Goal: Task Accomplishment & Management: Use online tool/utility

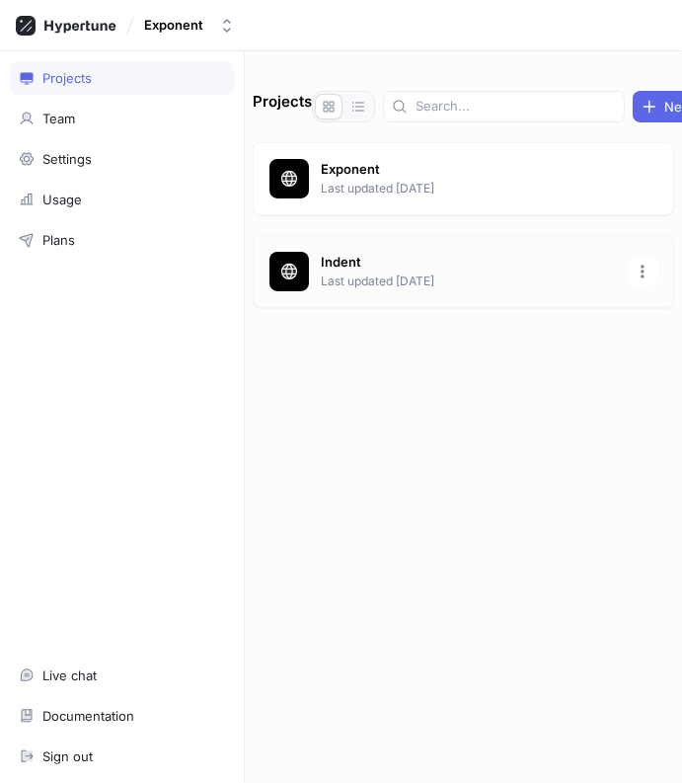
click at [364, 275] on p "Last updated [DATE]" at bounding box center [468, 281] width 295 height 18
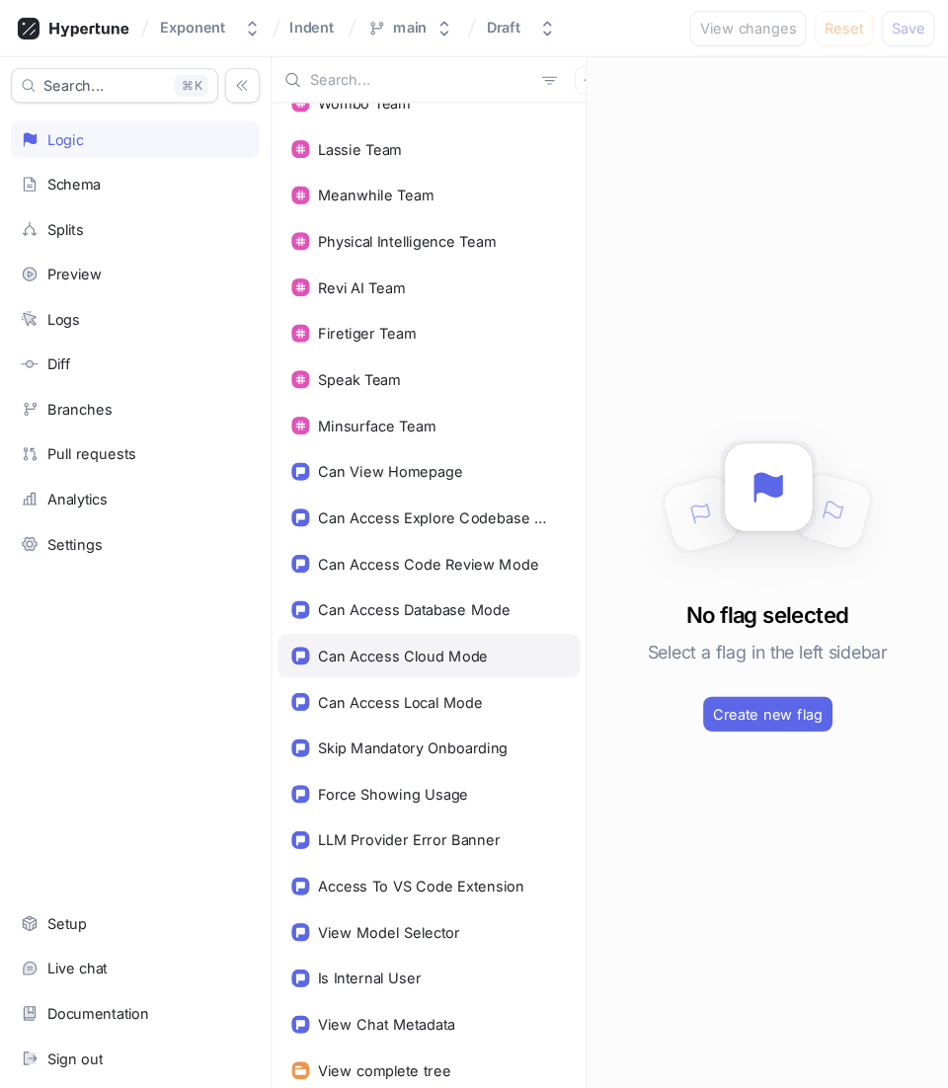
scroll to position [128, 0]
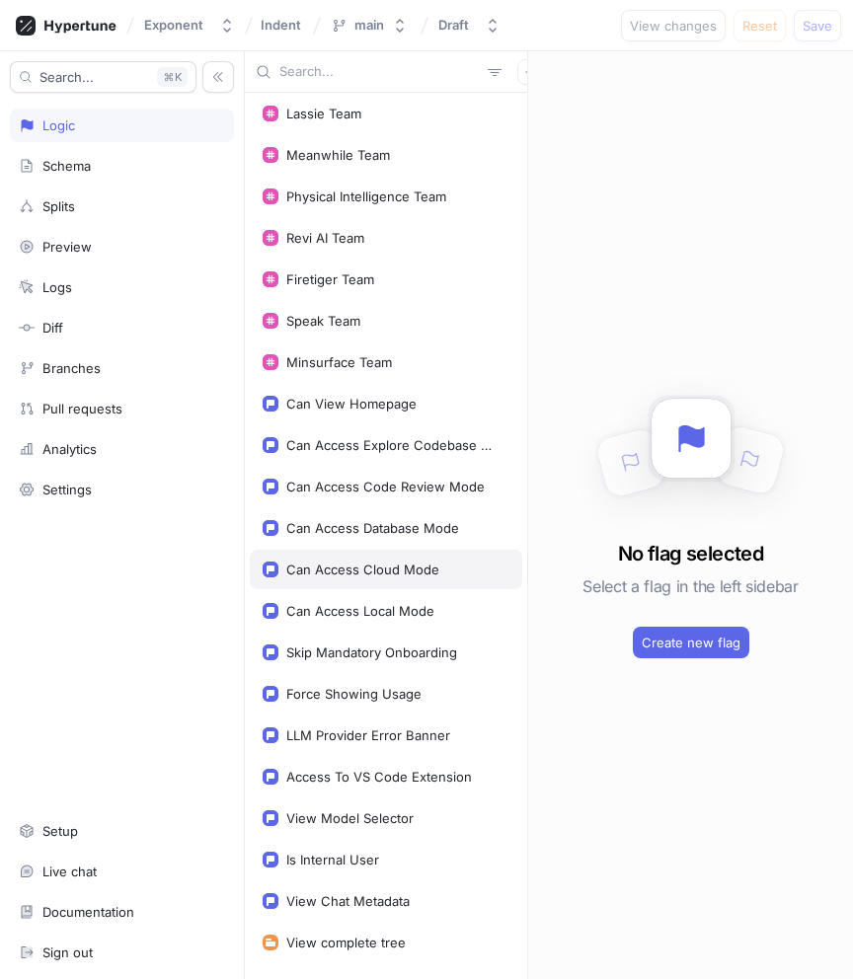
click at [370, 574] on div "Can Access Cloud Mode" at bounding box center [362, 570] width 153 height 16
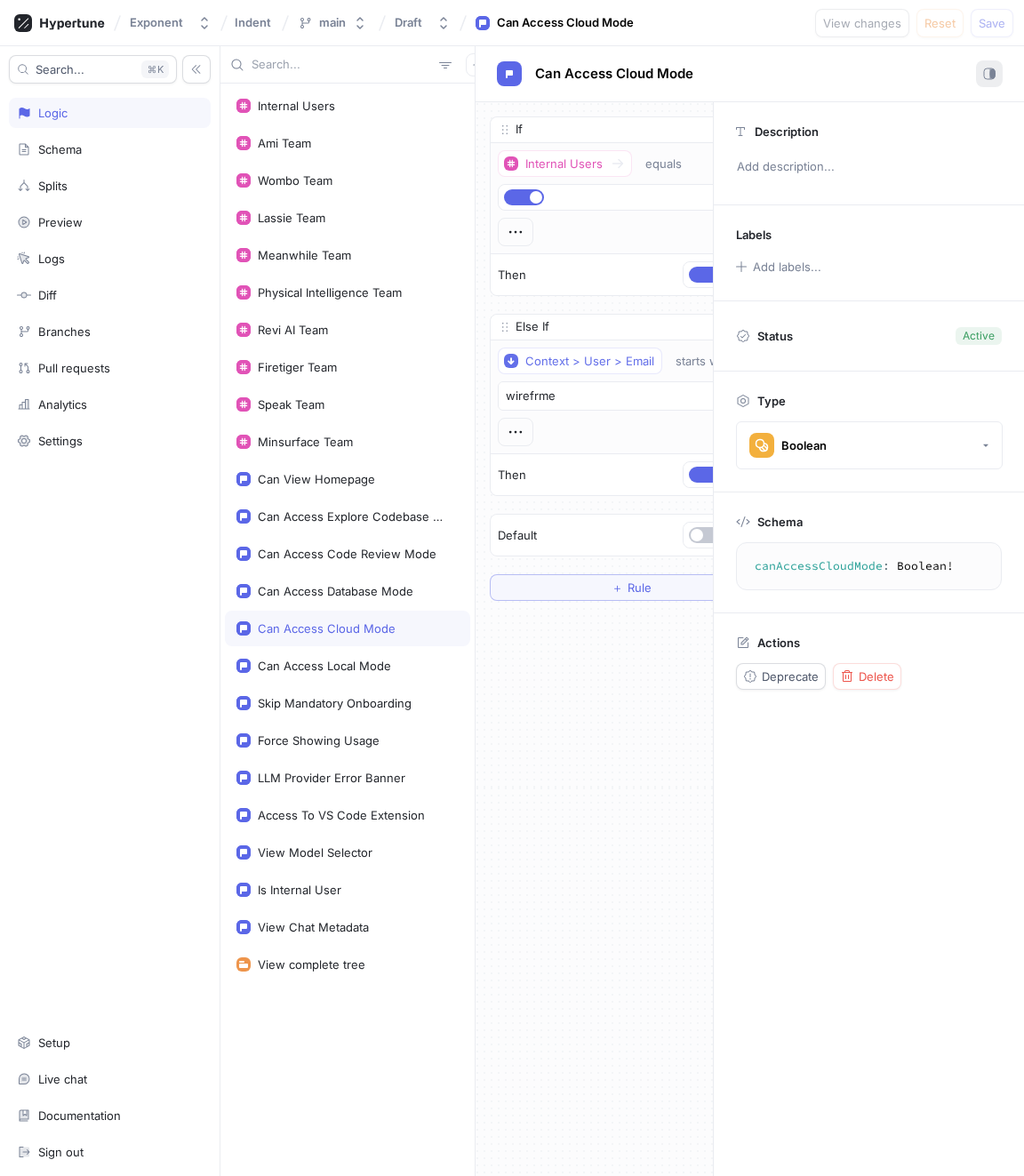
click at [613, 72] on rect "button" at bounding box center [992, 74] width 2 height 9
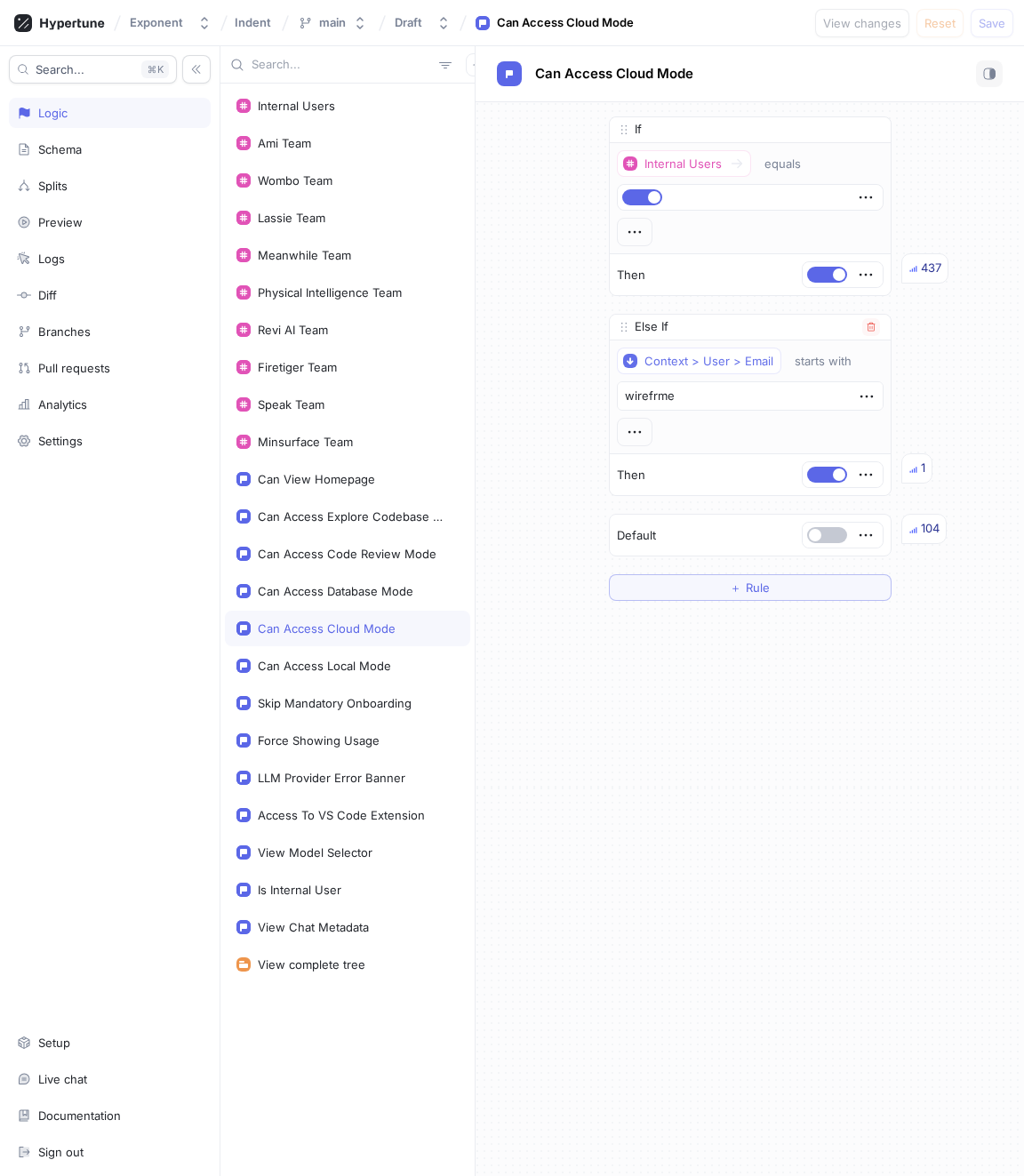
click at [613, 430] on div at bounding box center [634, 432] width 35 height 29
click at [613, 430] on icon "button" at bounding box center [635, 432] width 20 height 20
click at [613, 453] on div "&& AND" at bounding box center [704, 462] width 151 height 31
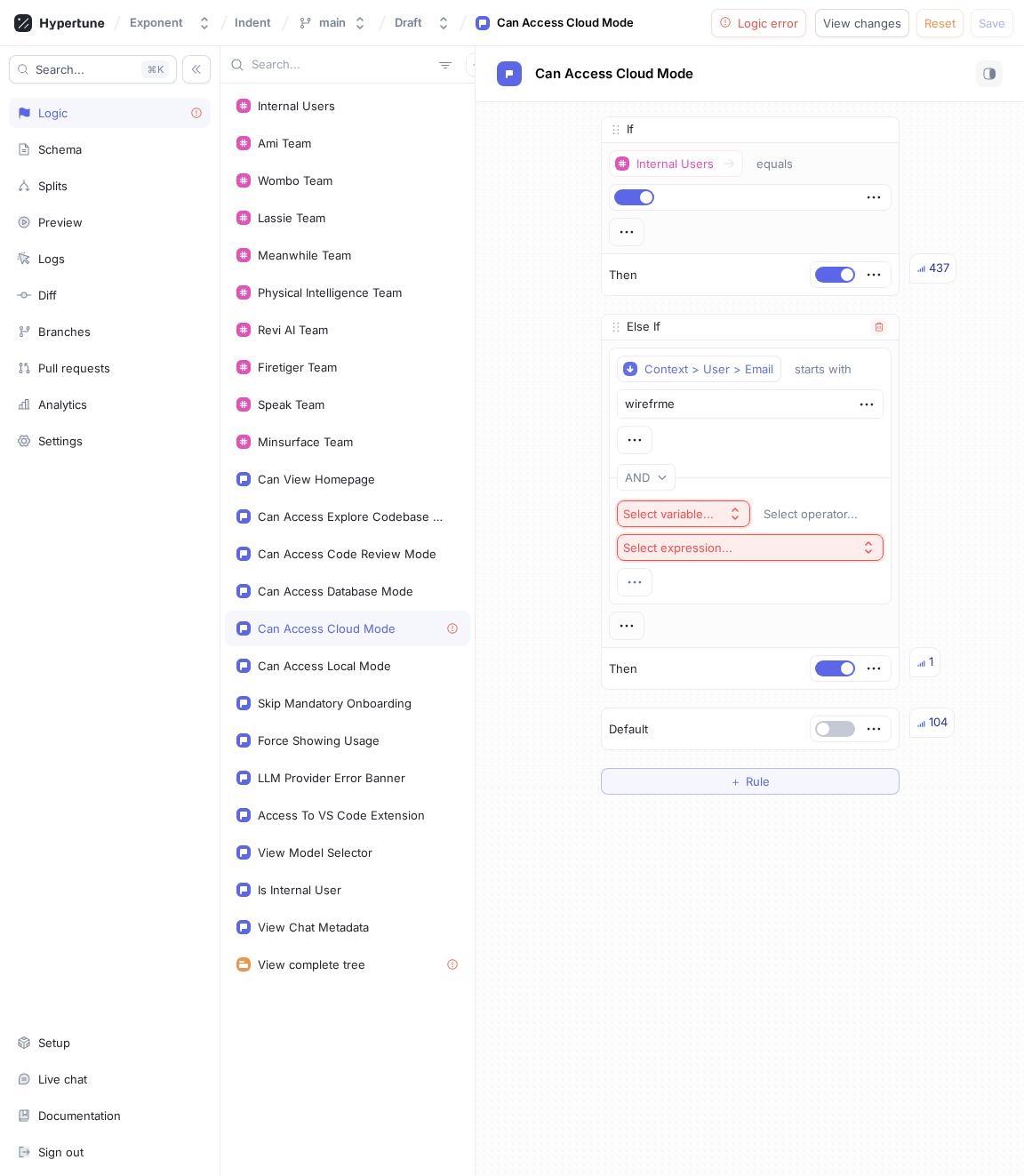
click at [613, 583] on icon "button" at bounding box center [635, 583] width 20 height 20
click at [613, 662] on p "Delete" at bounding box center [669, 670] width 35 height 18
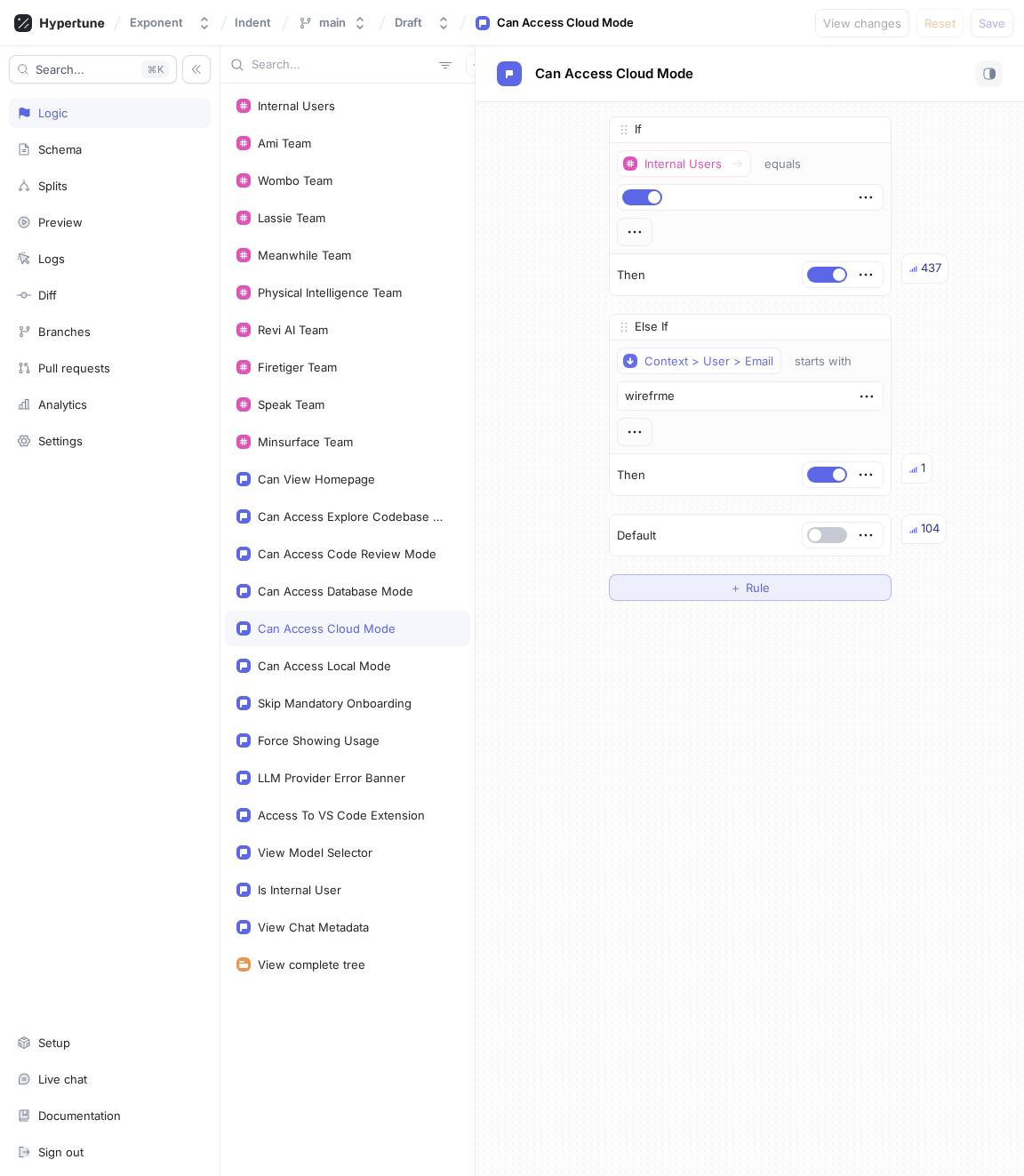
click at [613, 593] on button "＋ Rule" at bounding box center [750, 588] width 283 height 27
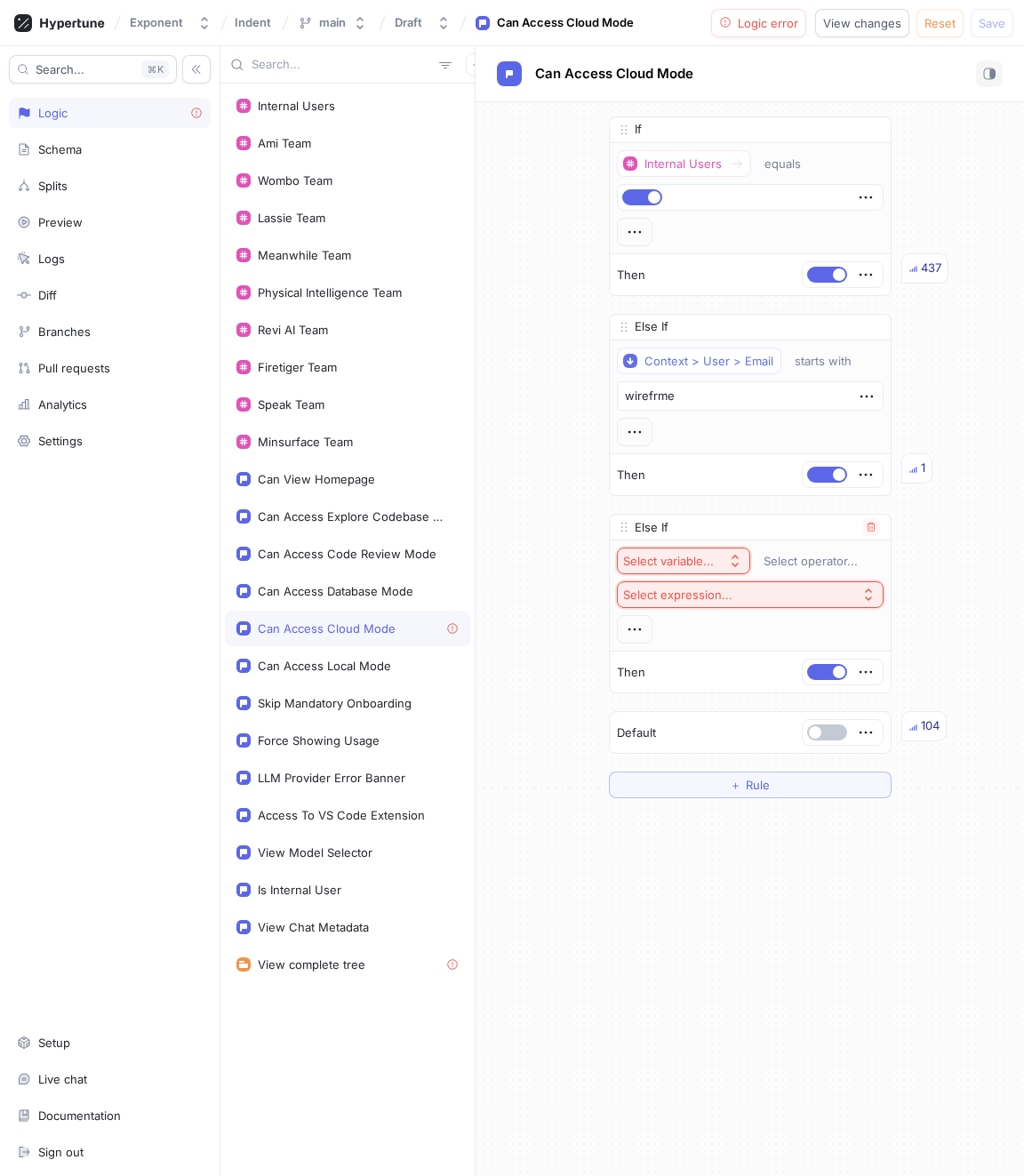
click at [613, 557] on div "Select variable..." at bounding box center [668, 561] width 91 height 15
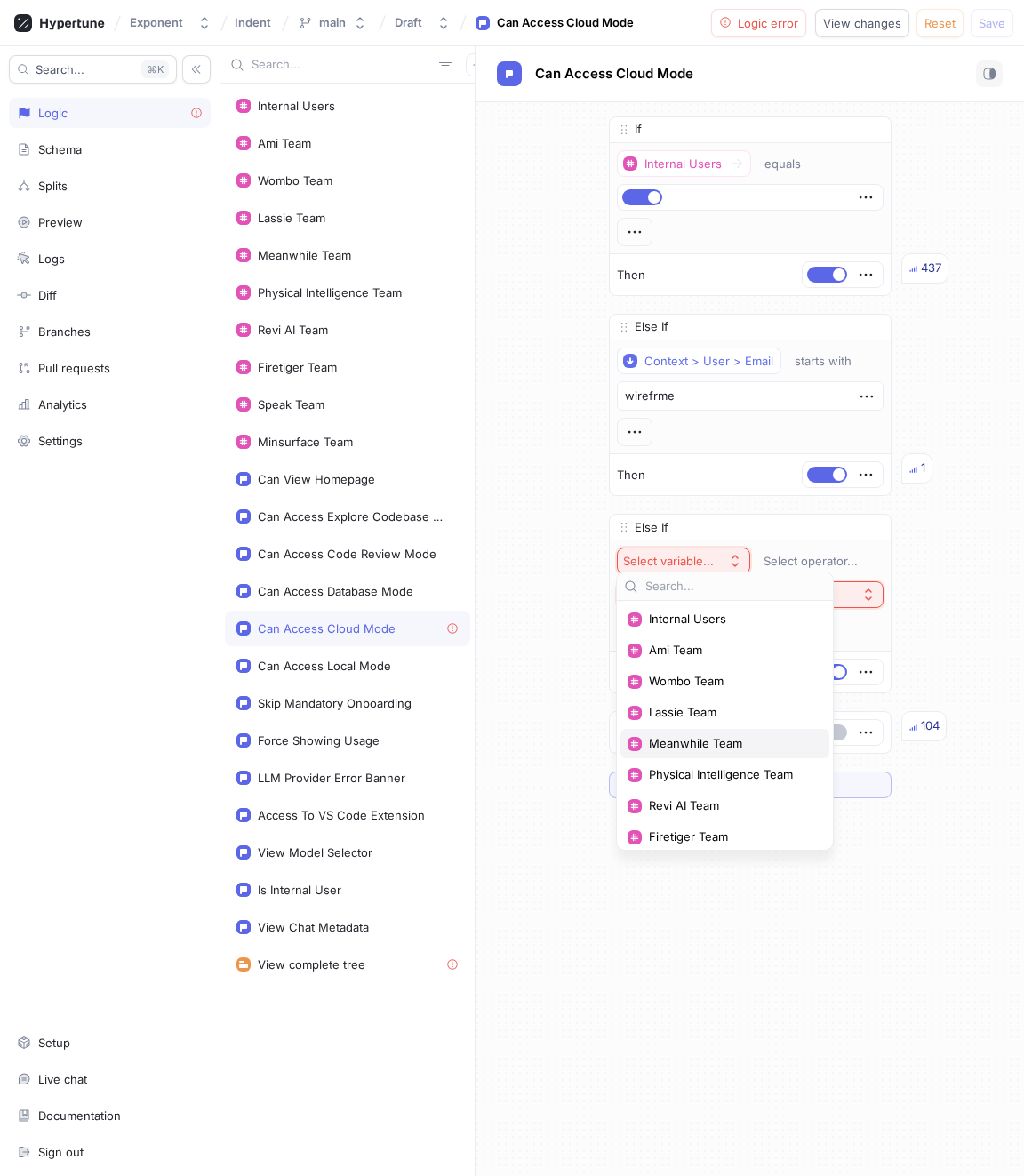
scroll to position [254, 0]
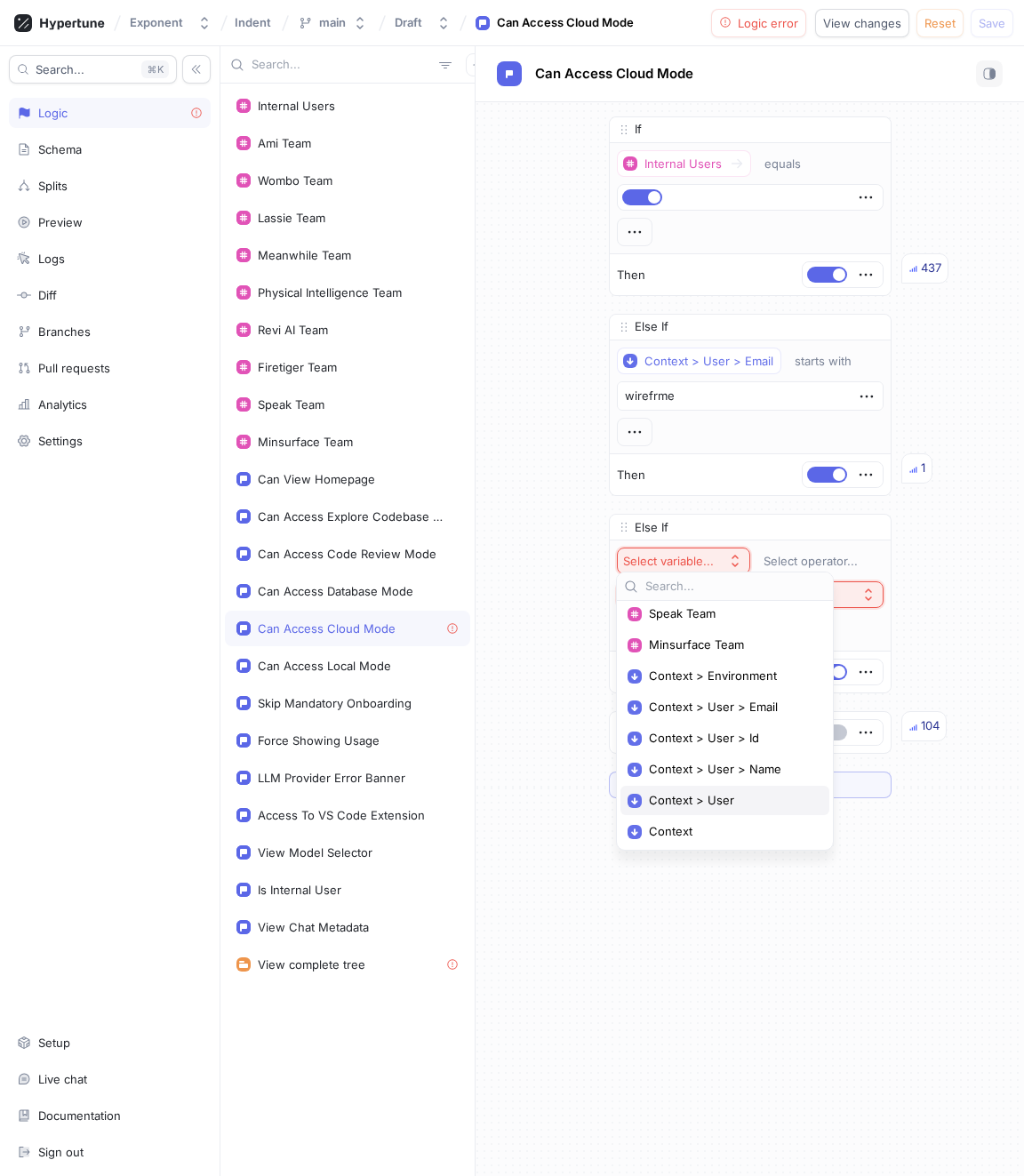
click at [613, 704] on span "Context > User" at bounding box center [731, 801] width 165 height 15
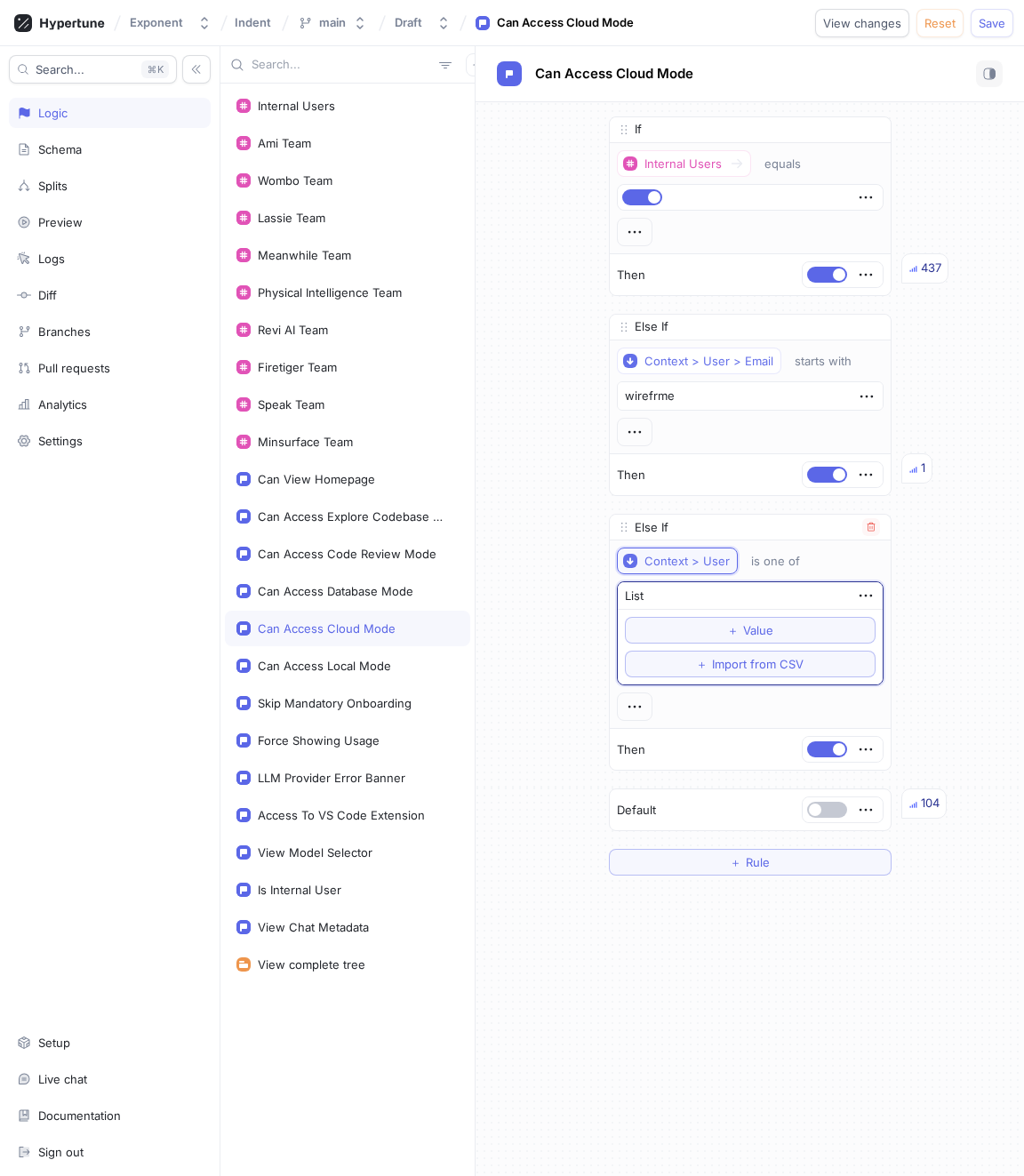
click at [613, 556] on div "Context > User" at bounding box center [687, 561] width 86 height 15
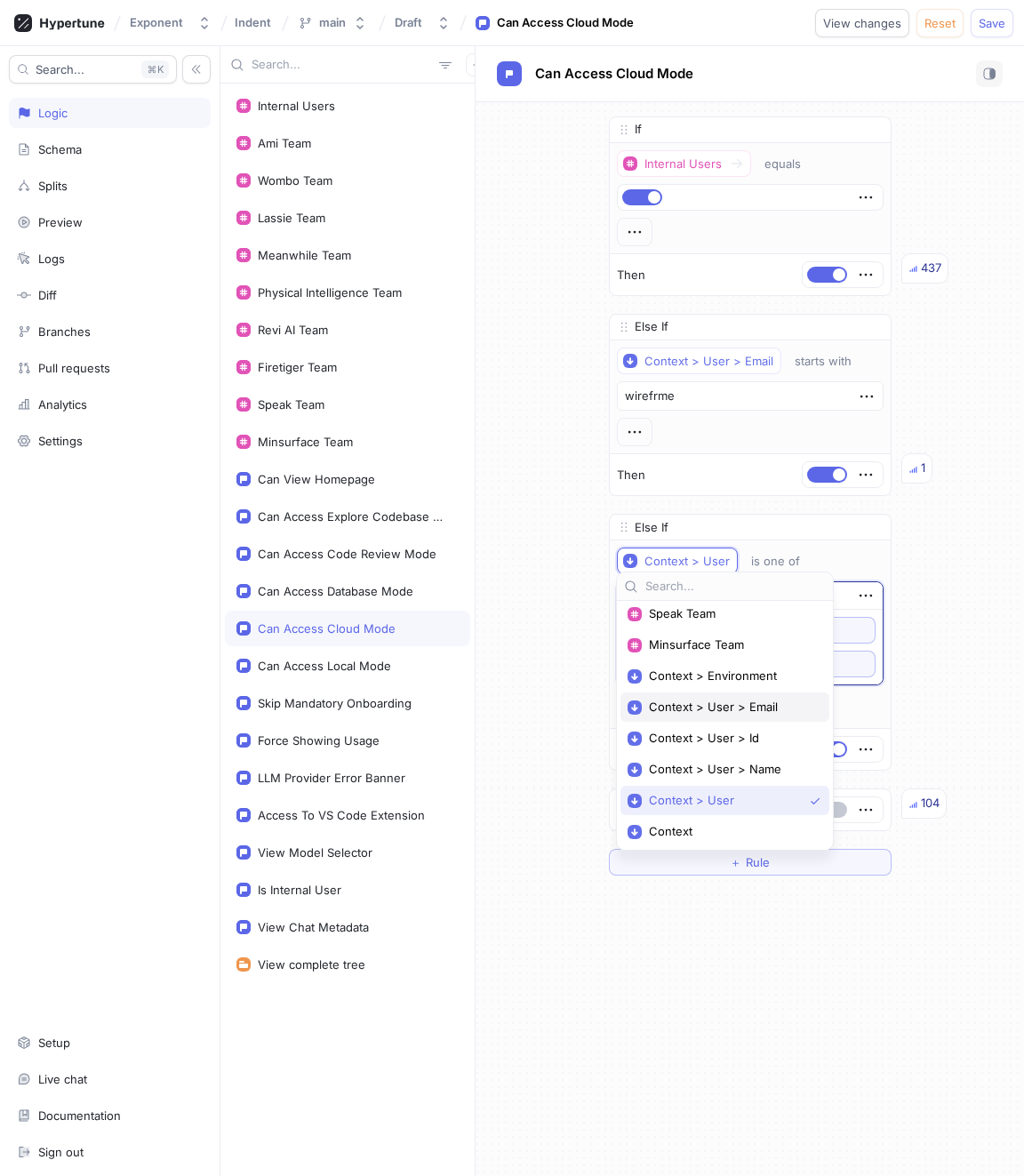
click at [613, 702] on span "Context > User > Email" at bounding box center [731, 707] width 165 height 15
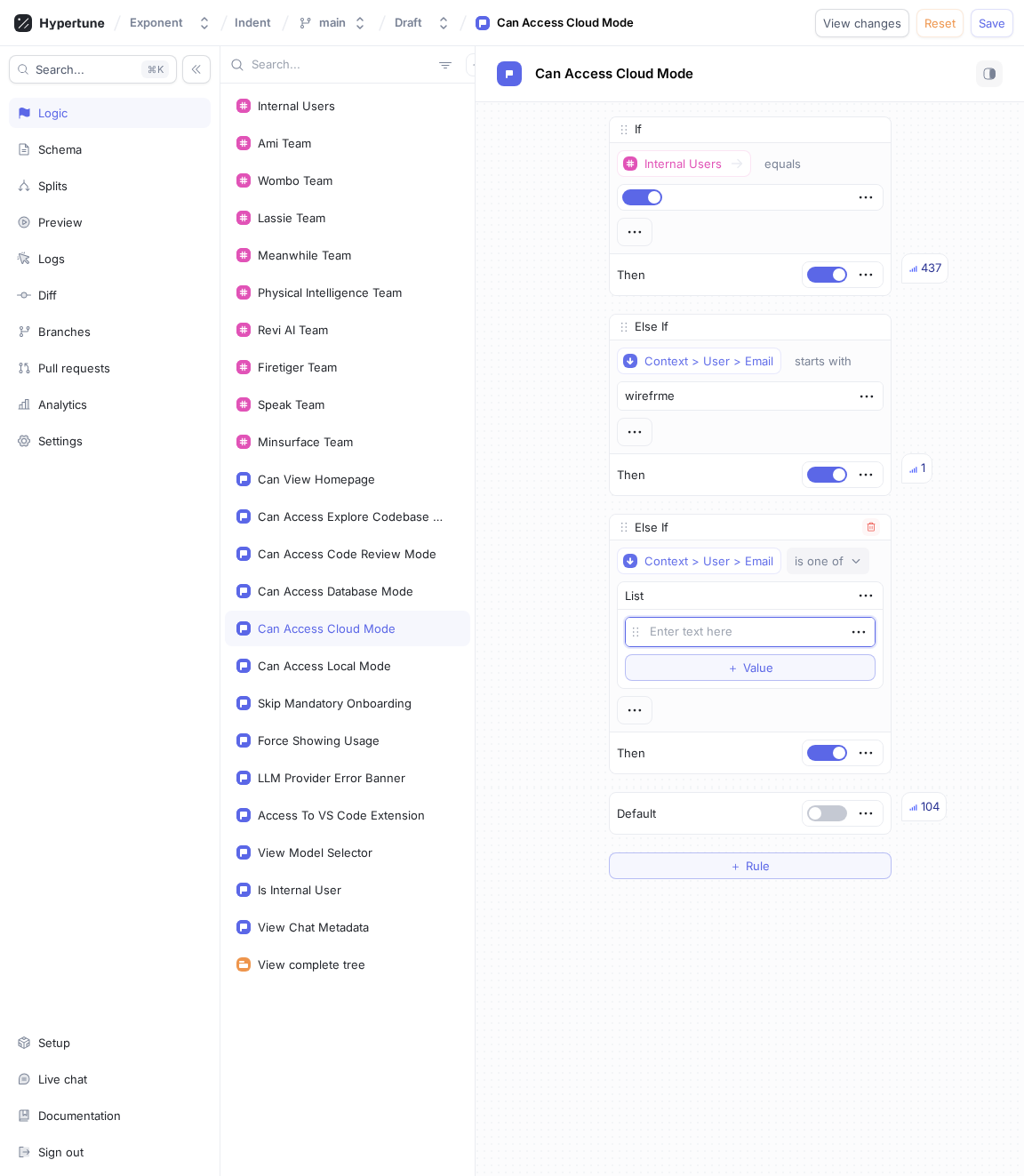
click at [613, 557] on div "is one of" at bounding box center [820, 561] width 49 height 15
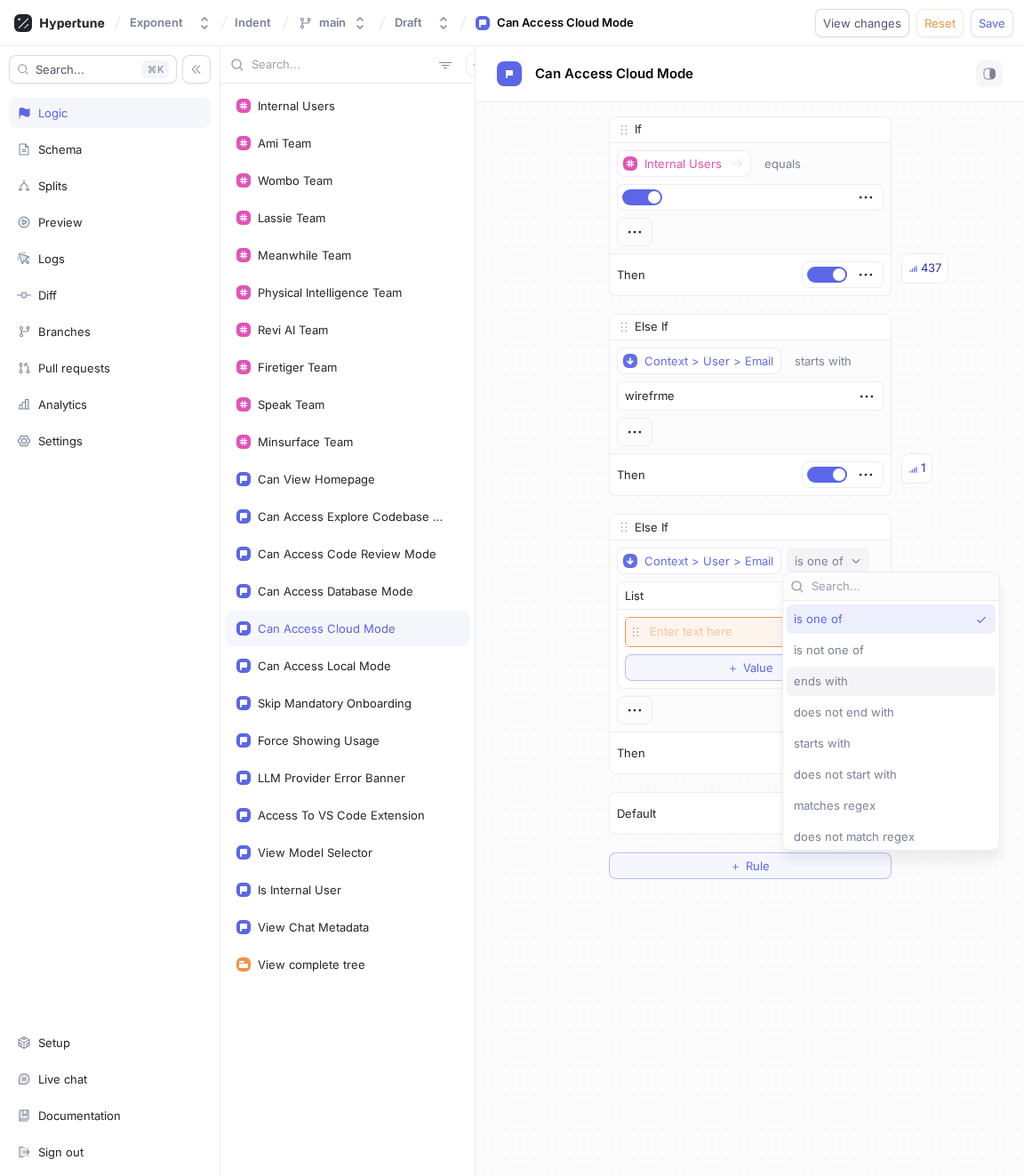
click at [613, 680] on div "ends with" at bounding box center [887, 681] width 186 height 15
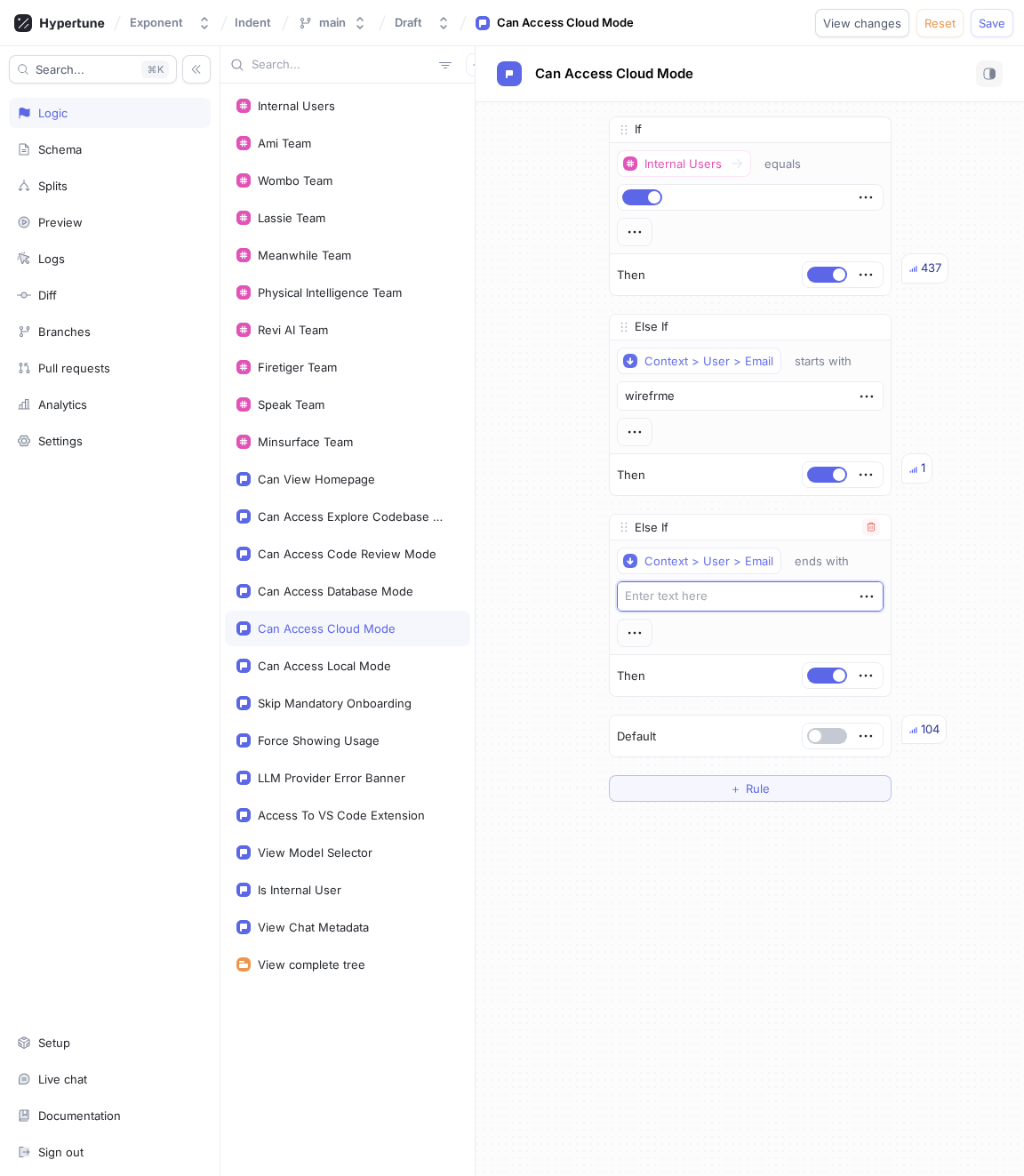
type textarea "x"
type textarea "y"
type textarea "x"
type textarea "h"
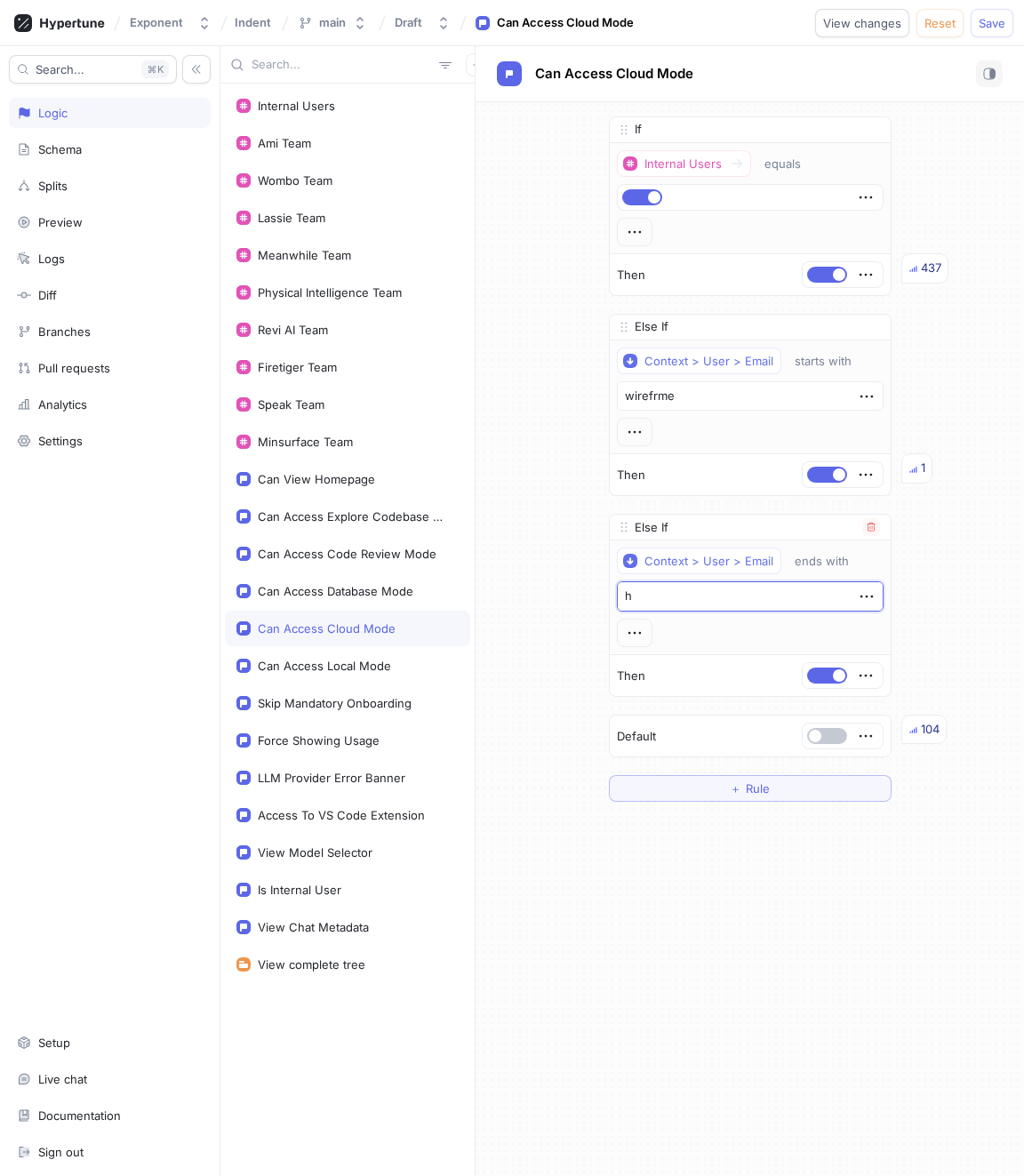
type textarea "x"
type textarea "hy"
type textarea "x"
type textarea "hyp"
type textarea "x"
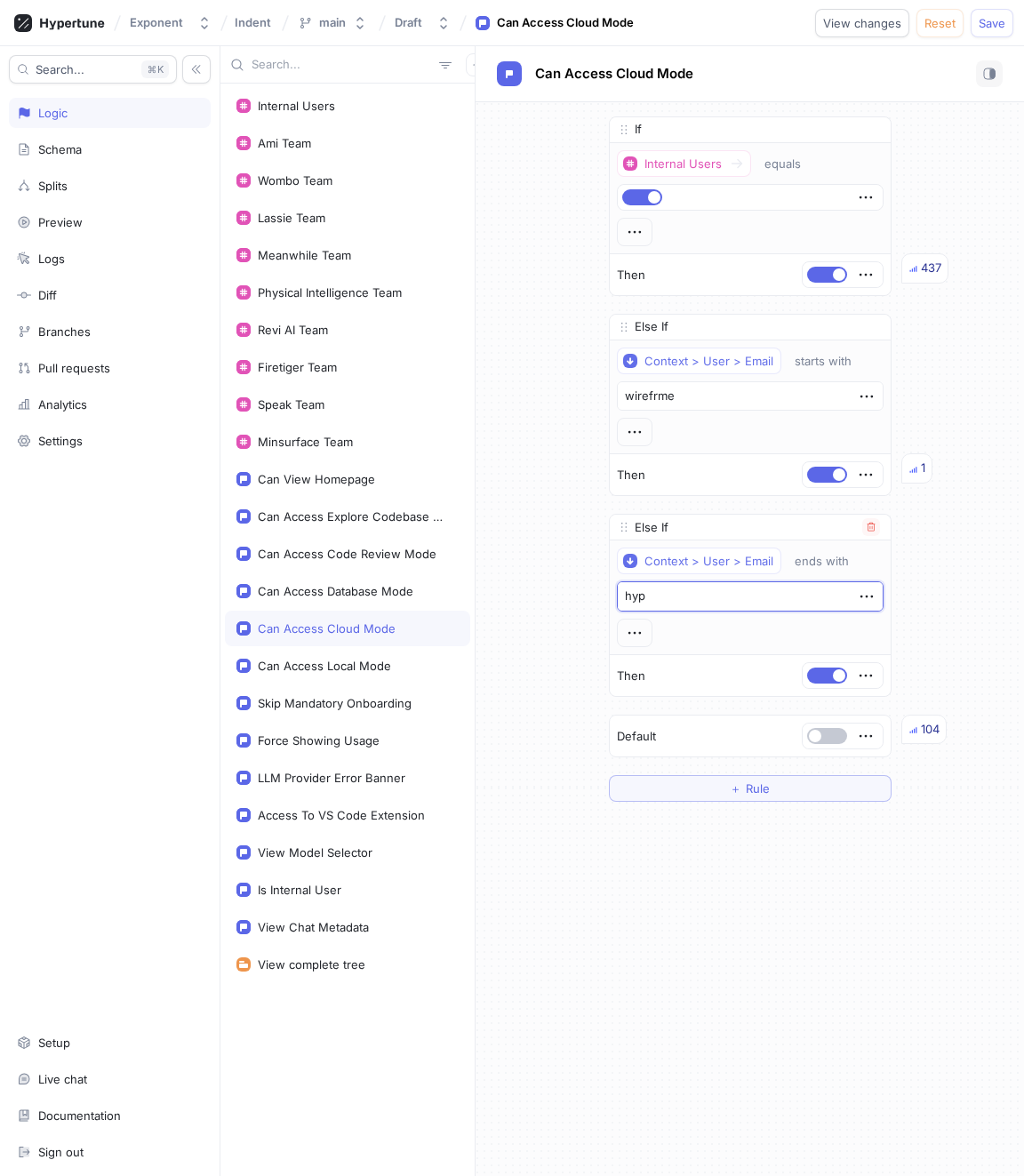
type textarea "hype"
type textarea "x"
type textarea "hyper"
type textarea "x"
type textarea "hyperm"
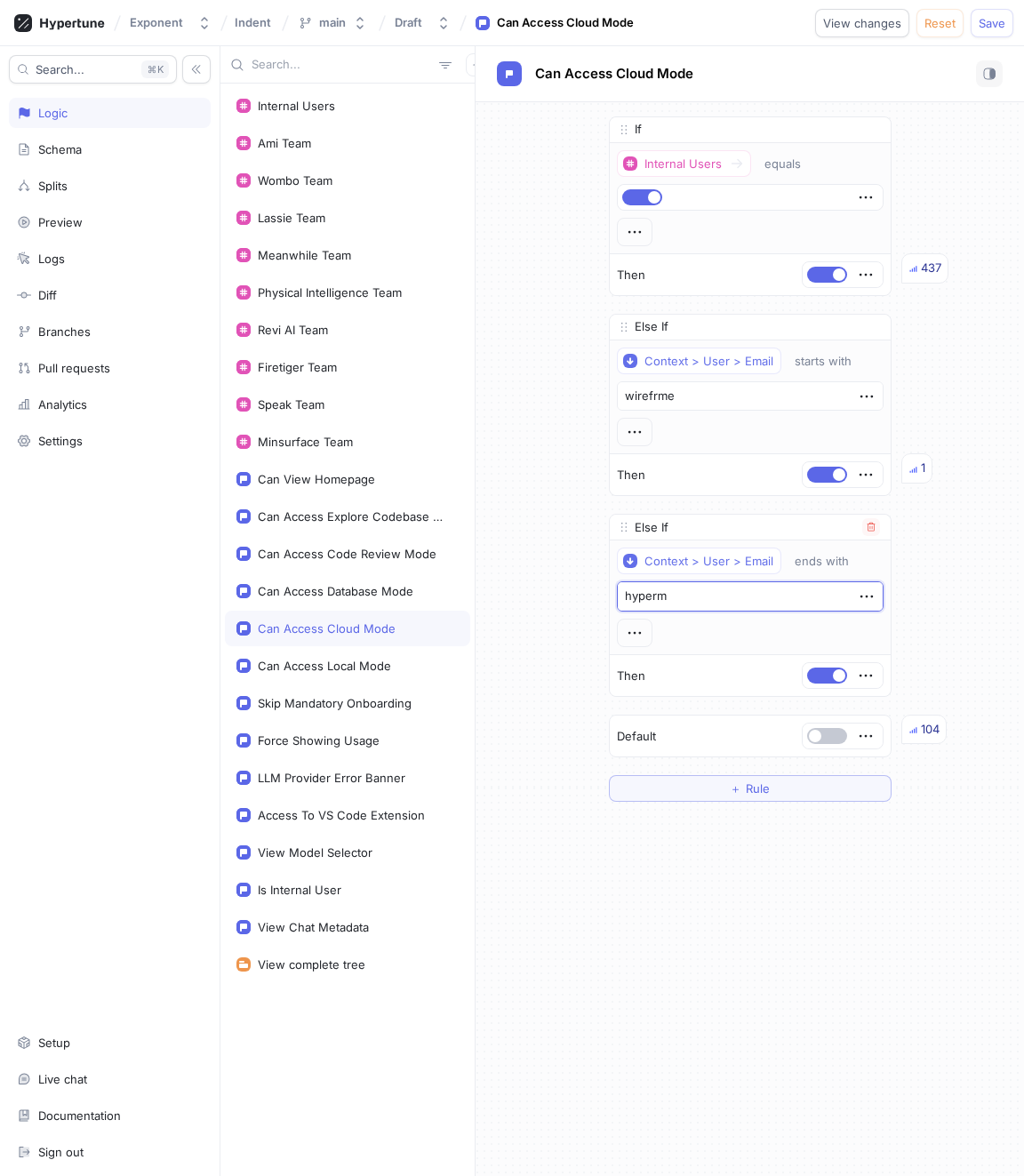
type textarea "x"
type textarea "hypermo"
type textarea "x"
type textarea "hypermod"
type textarea "x"
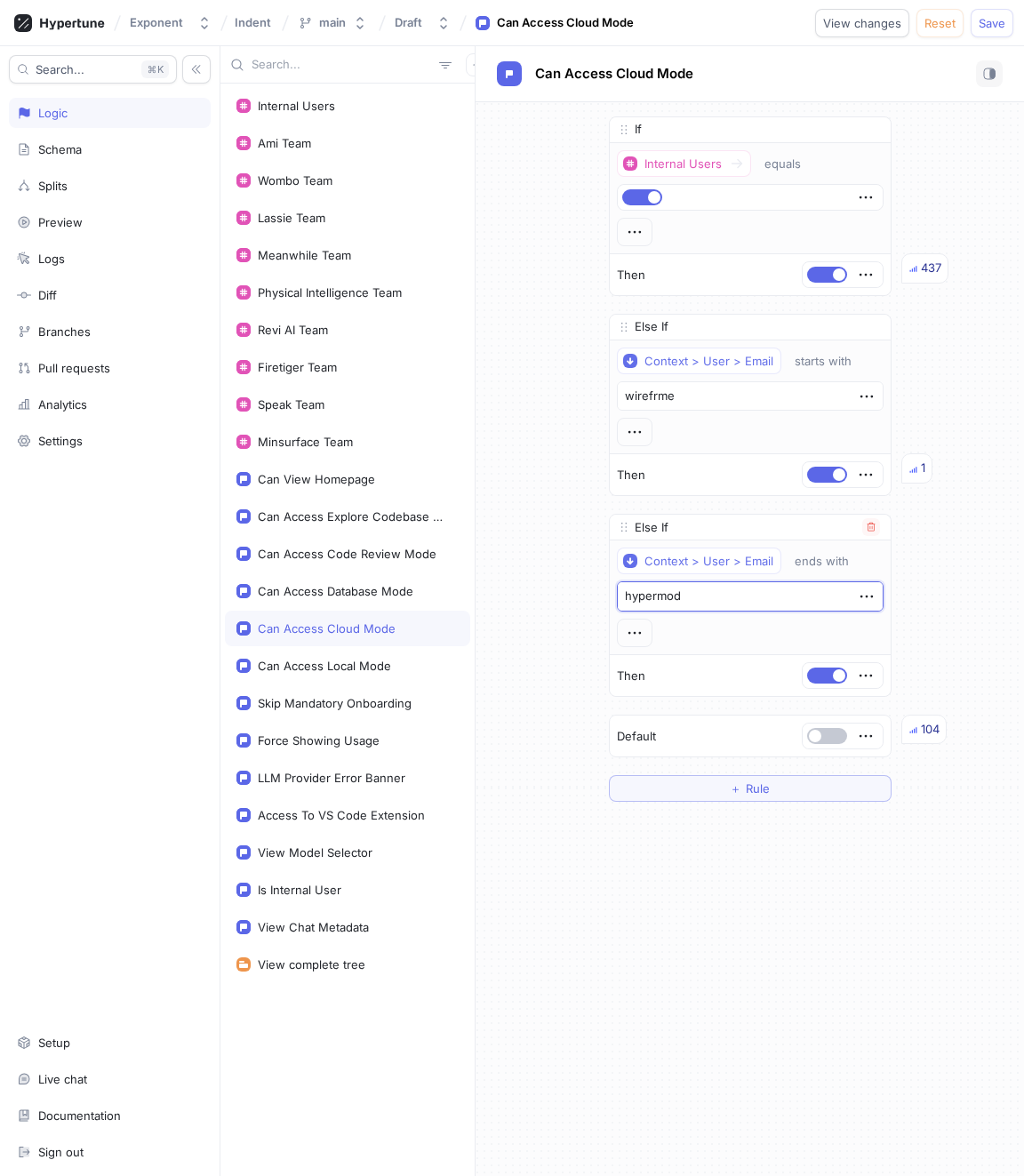
type textarea "hypermode"
type textarea "x"
type textarea "hypermode."
type textarea "x"
type textarea "hypermode.c"
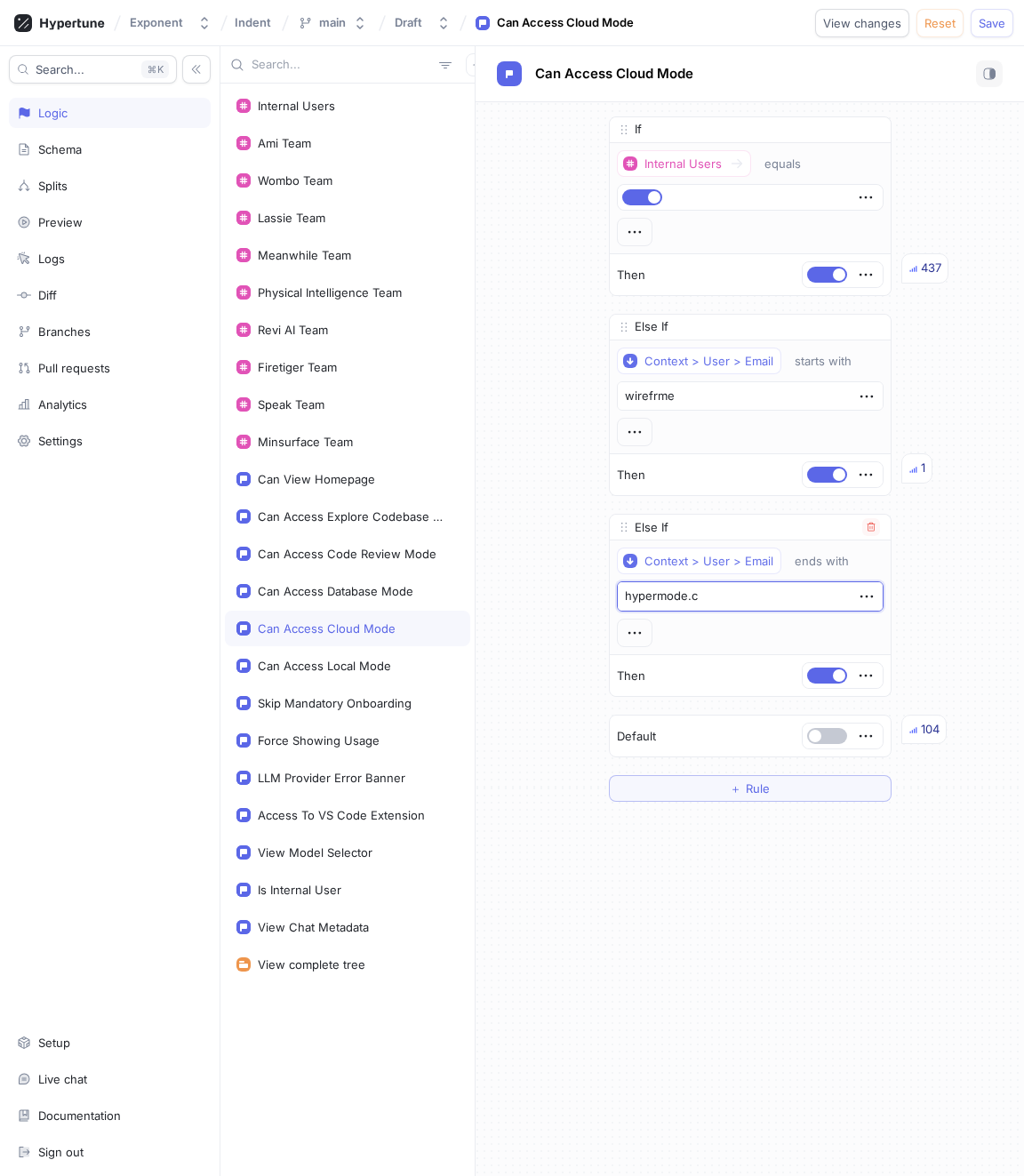
type textarea "x"
type textarea "[DOMAIN_NAME]"
type textarea "x"
type textarea "[DOMAIN_NAME]"
click at [613, 20] on span "Save" at bounding box center [992, 23] width 27 height 11
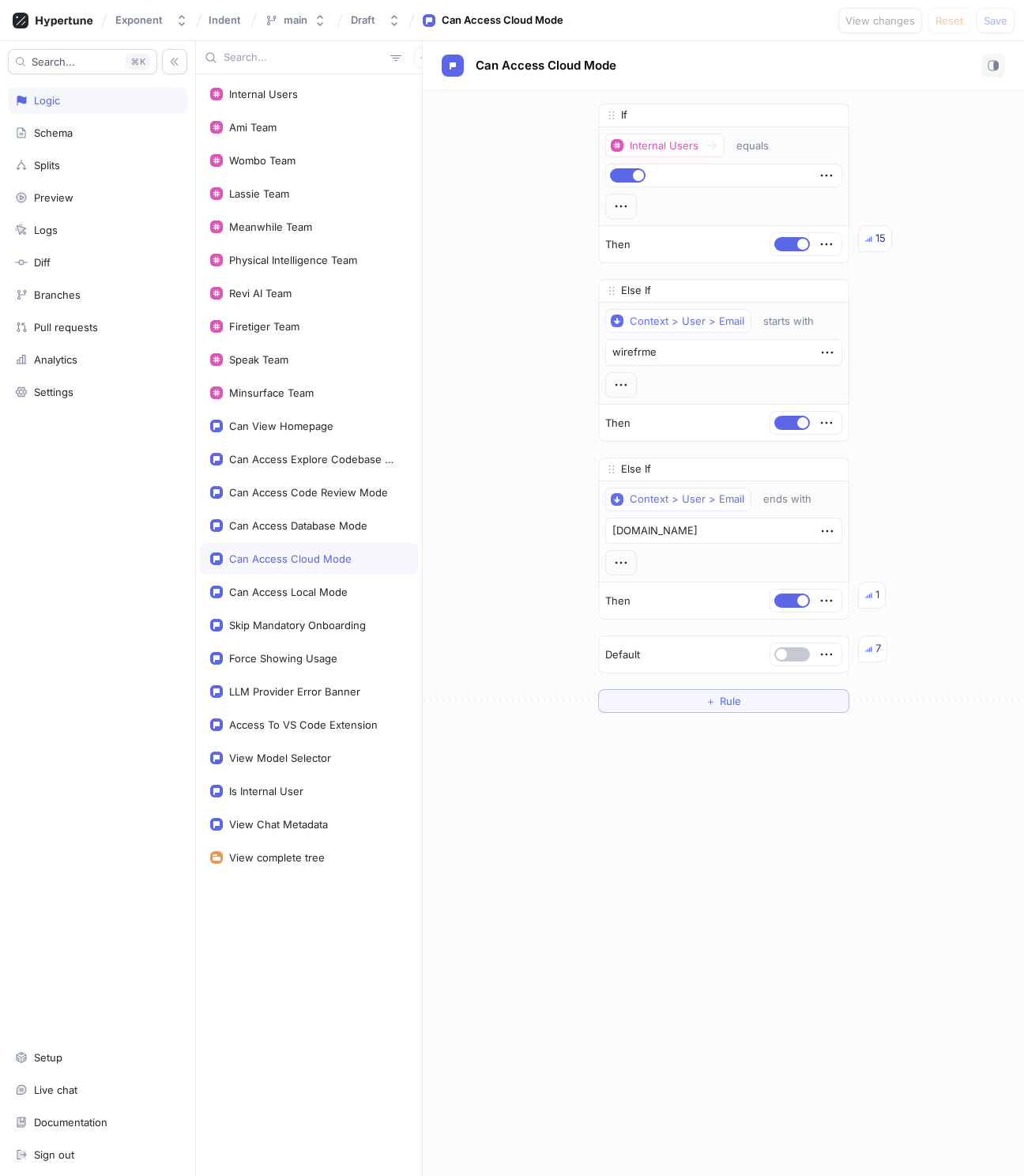
click at [329, 626] on div "Internal Users Ami Team Wombo Team Lassie Team Meanwhile Team Physical Intellig…" at bounding box center [309, 625] width 226 height 1102
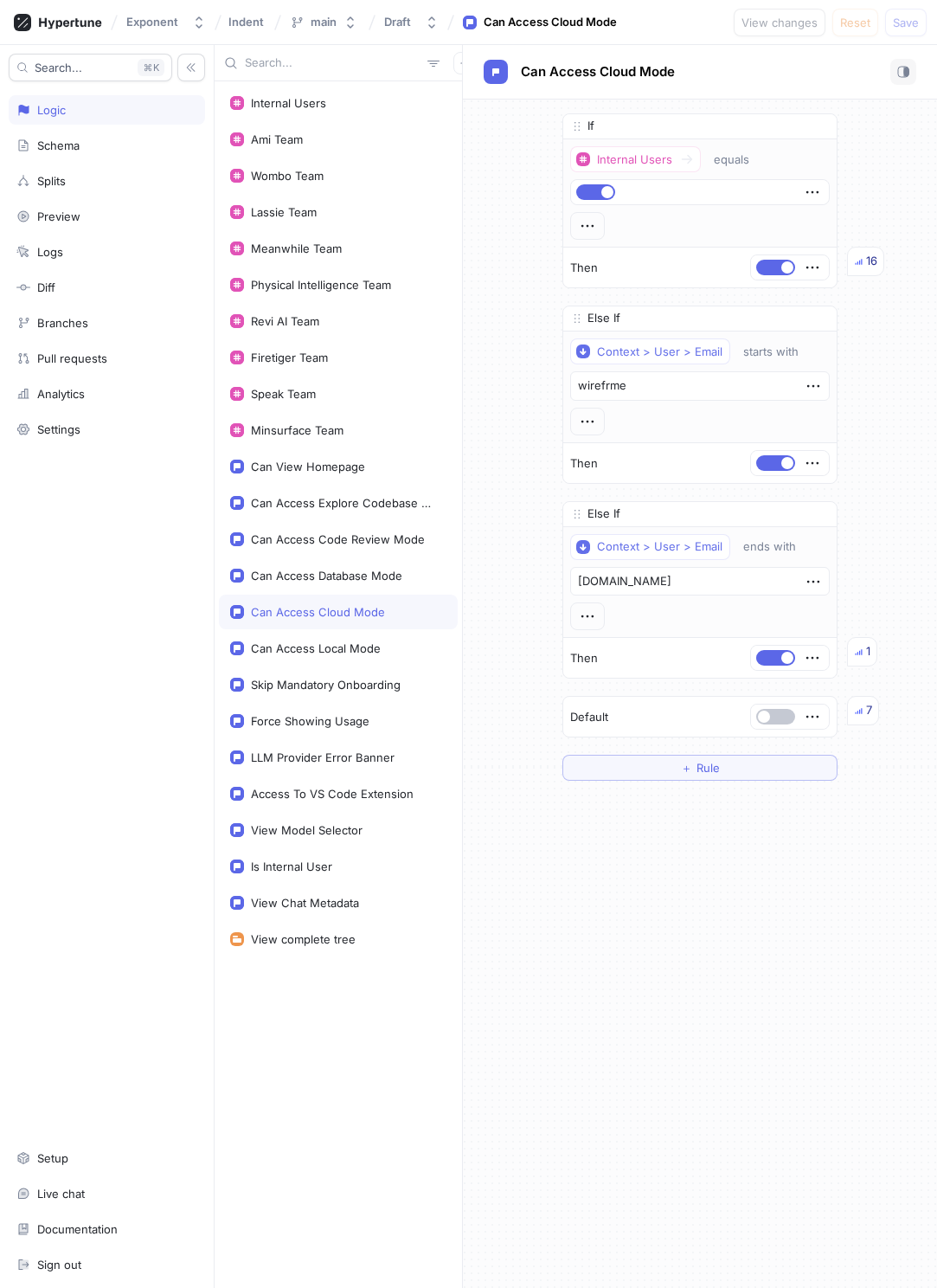
type textarea "x"
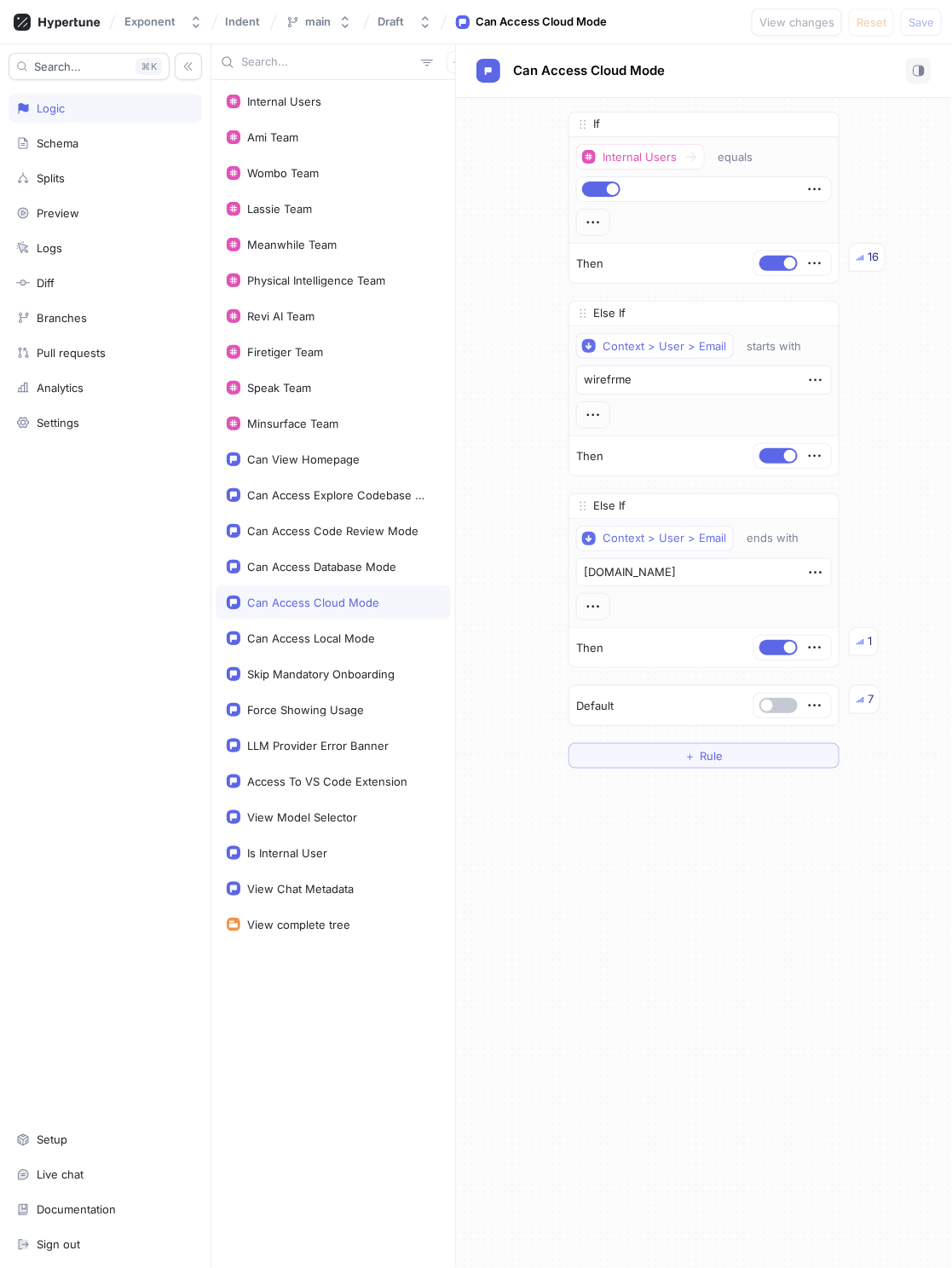
click at [293, 675] on div "Internal Users Ami Team Wombo Team Lassie Team Meanwhile Team Physical Intellig…" at bounding box center [333, 674] width 243 height 1188
